Goal: Task Accomplishment & Management: Complete application form

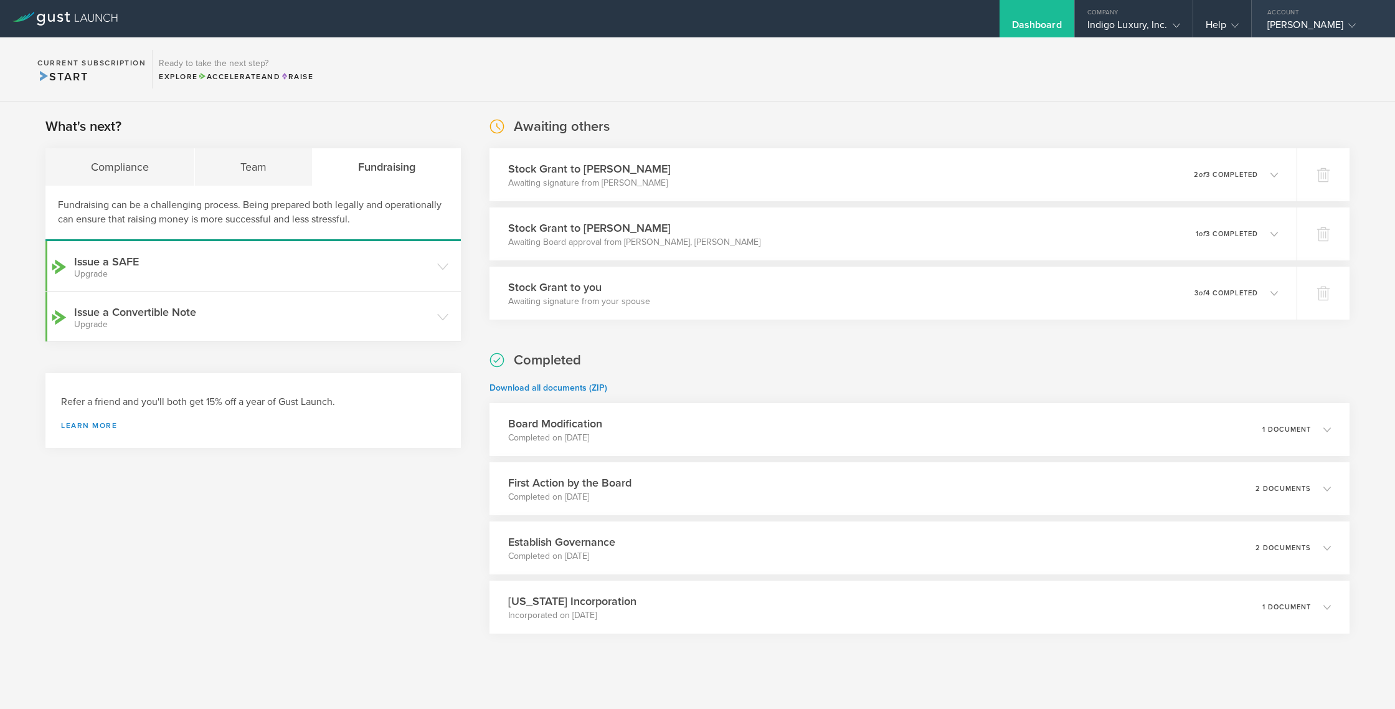
click at [1318, 22] on div "[PERSON_NAME]" at bounding box center [1321, 28] width 106 height 19
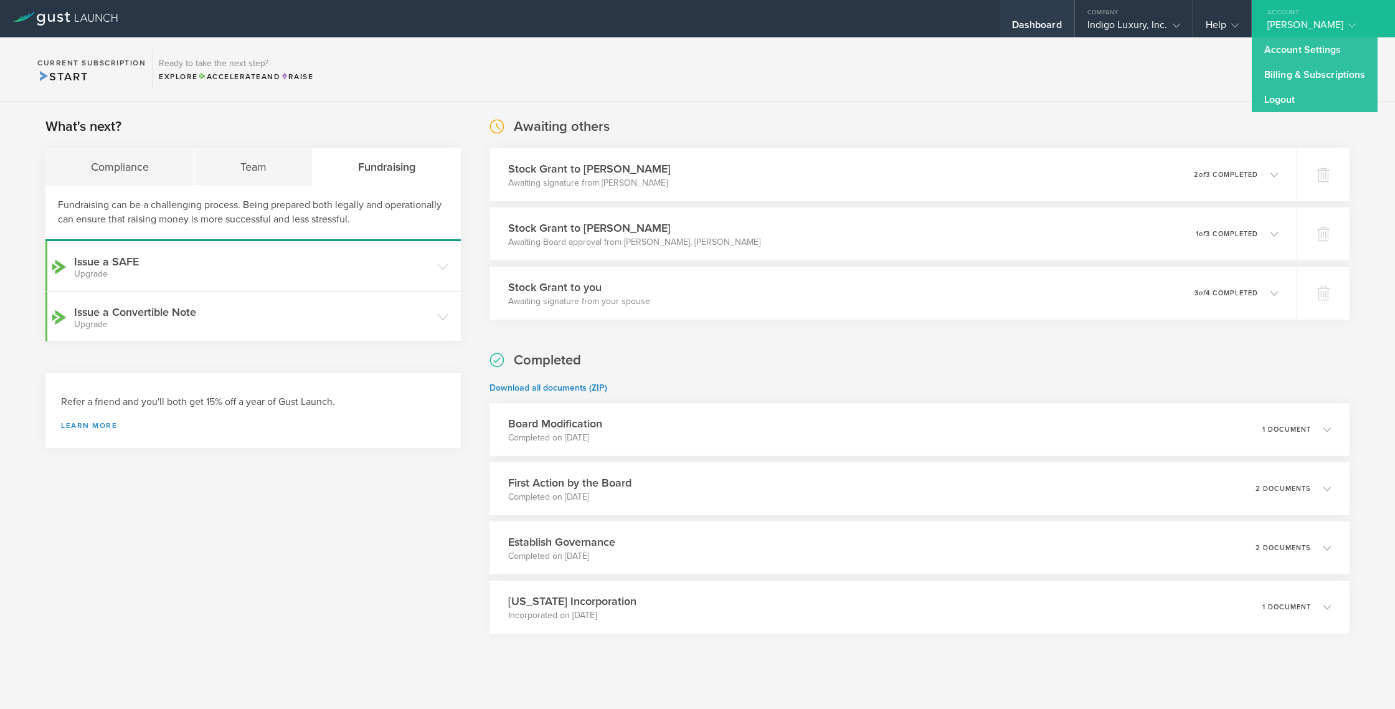
click at [1039, 22] on div "Dashboard" at bounding box center [1037, 28] width 50 height 19
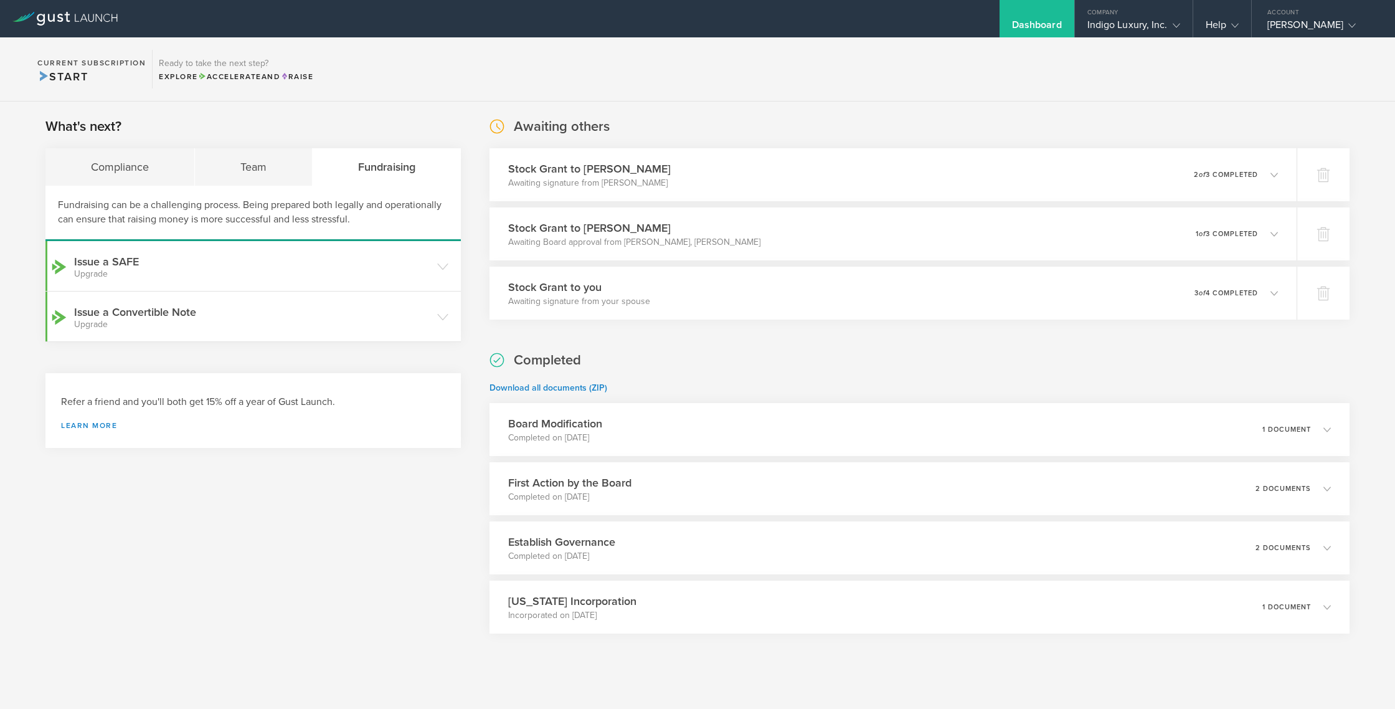
click at [71, 16] on icon at bounding box center [64, 19] width 105 height 14
click at [68, 77] on span "Start" at bounding box center [62, 77] width 50 height 14
click at [138, 169] on div "Compliance" at bounding box center [120, 166] width 150 height 37
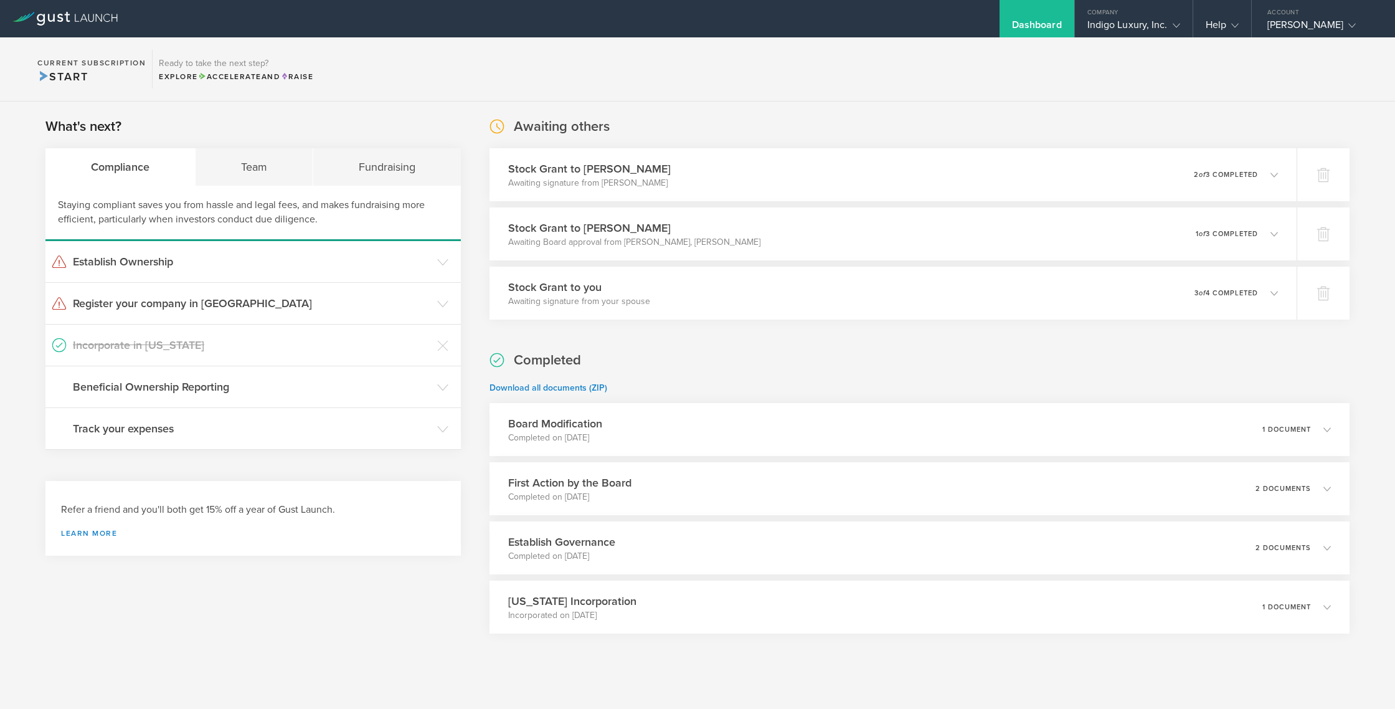
click at [49, 17] on icon at bounding box center [51, 18] width 7 height 8
click at [20, 16] on icon at bounding box center [64, 19] width 105 height 14
click at [17, 17] on icon at bounding box center [64, 19] width 105 height 14
click at [1179, 26] on icon at bounding box center [1176, 25] width 7 height 7
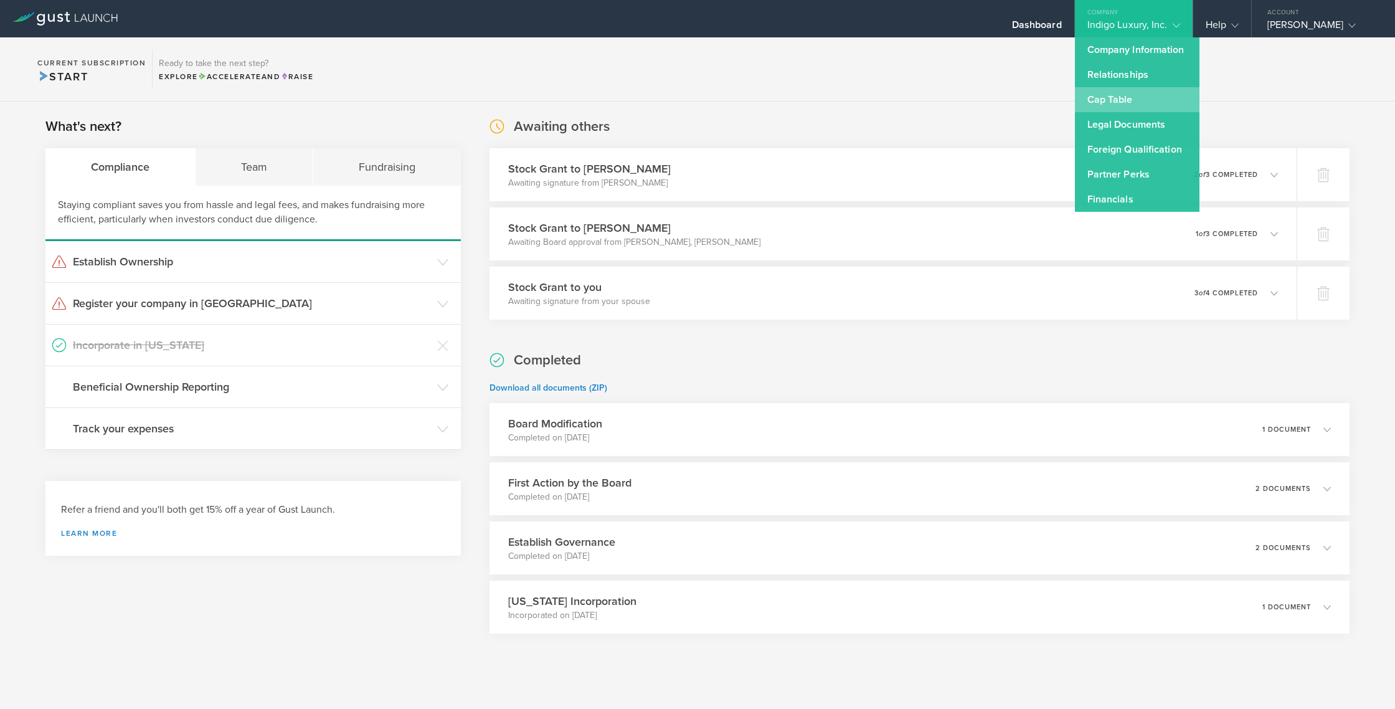
click at [1118, 100] on link "Cap Table" at bounding box center [1137, 99] width 125 height 25
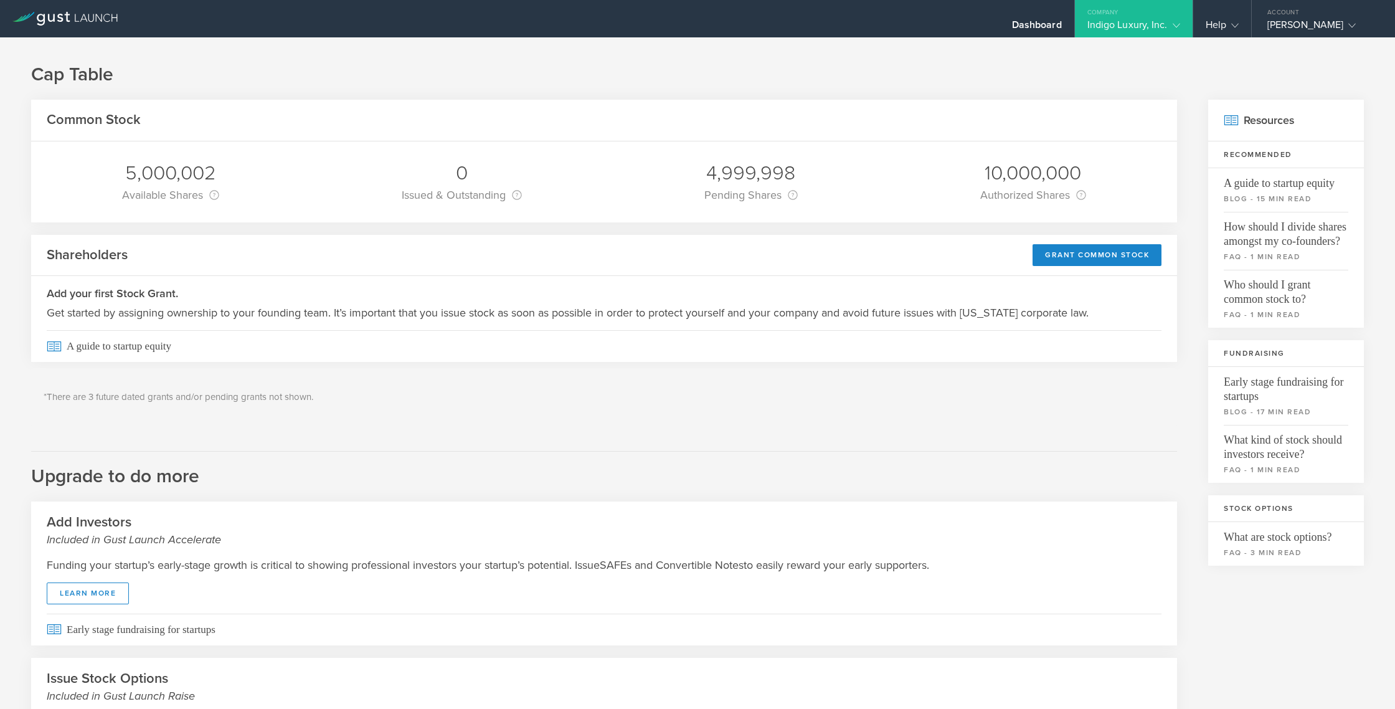
click at [1057, 168] on div "10,000,000" at bounding box center [1034, 173] width 106 height 26
click at [1055, 174] on div "10,000,000" at bounding box center [1034, 173] width 106 height 26
click at [1053, 253] on div "Grant Common Stock" at bounding box center [1097, 255] width 129 height 22
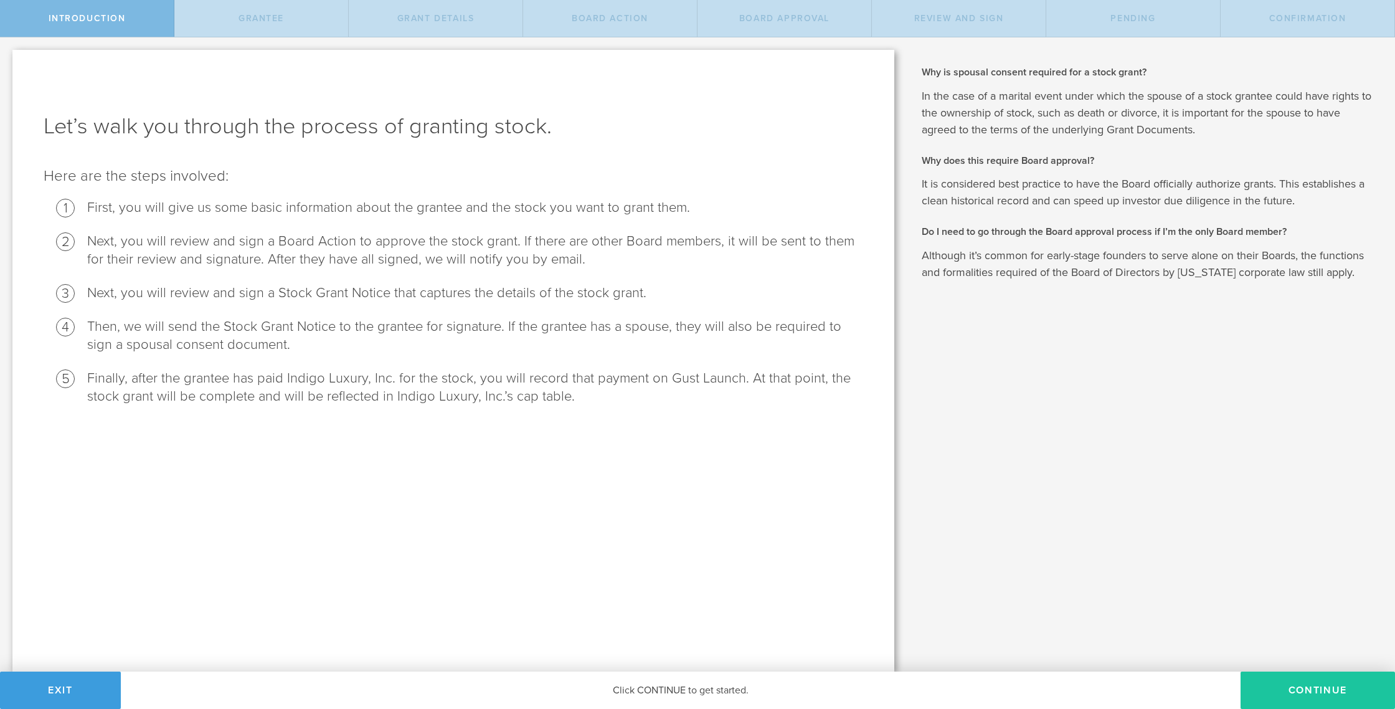
click at [1314, 693] on button "Continue" at bounding box center [1318, 690] width 154 height 37
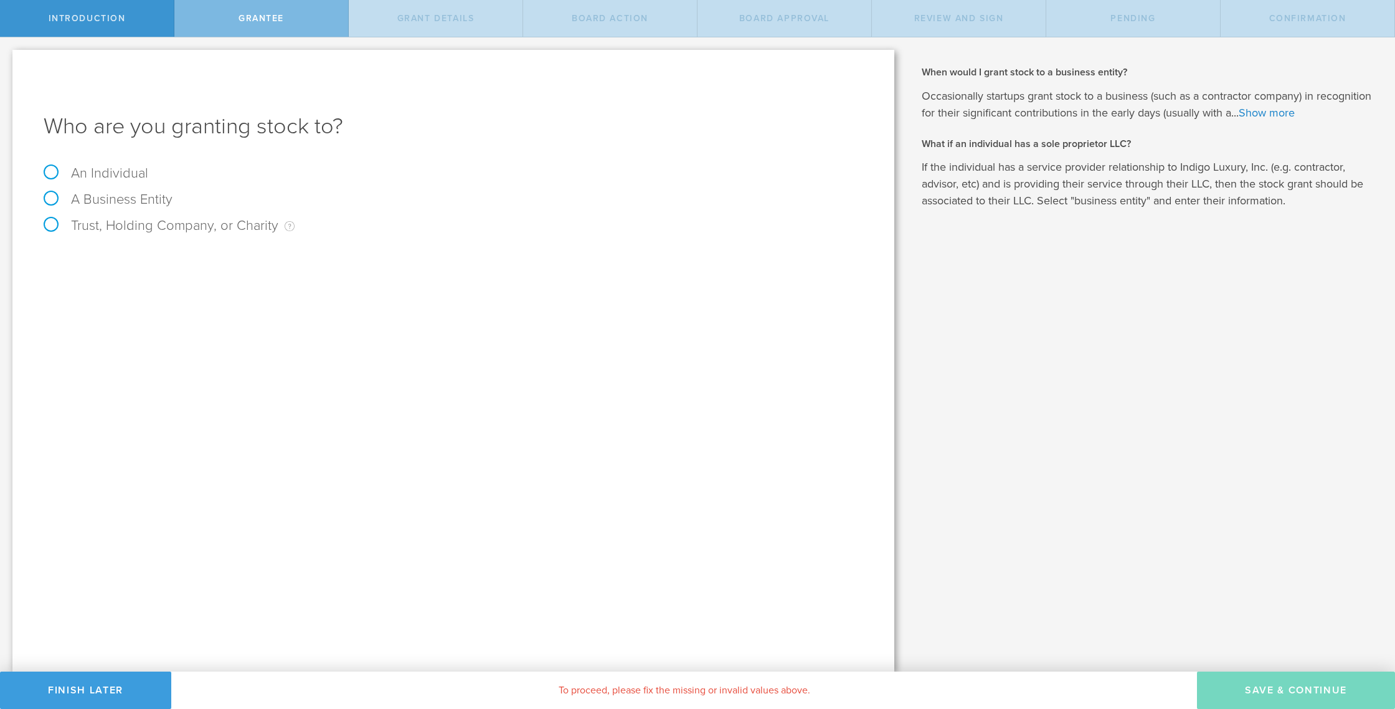
drag, startPoint x: 90, startPoint y: 192, endPoint x: 68, endPoint y: 199, distance: 23.3
click at [90, 192] on label "A Business Entity" at bounding box center [108, 199] width 129 height 16
click at [8, 57] on input "A Business Entity" at bounding box center [4, 47] width 8 height 20
radio input "true"
